Goal: Navigation & Orientation: Find specific page/section

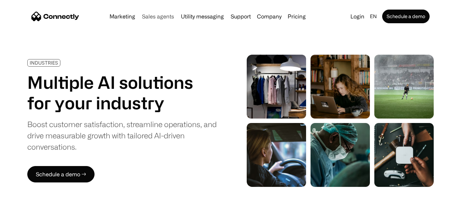
click at [151, 16] on link "Sales agents" at bounding box center [158, 16] width 38 height 5
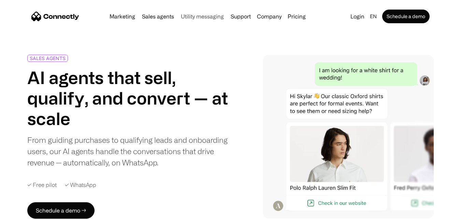
click at [204, 14] on link "Utility messaging" at bounding box center [202, 16] width 48 height 5
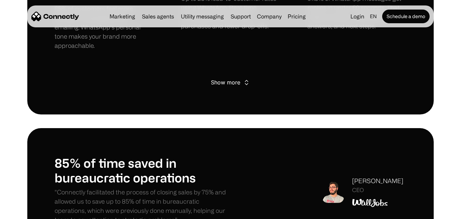
scroll to position [717, 0]
